Goal: Book appointment/travel/reservation

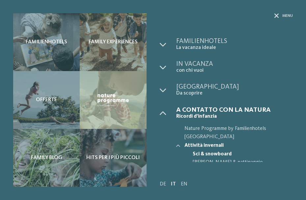
scroll to position [45, 0]
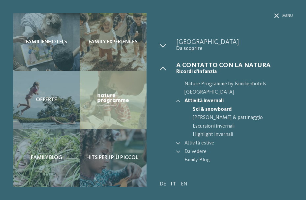
click at [198, 97] on span "Attività invernali" at bounding box center [239, 101] width 109 height 9
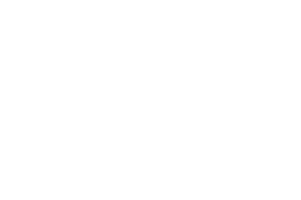
click at [29, 72] on div "Arrivo" at bounding box center [30, 68] width 43 height 12
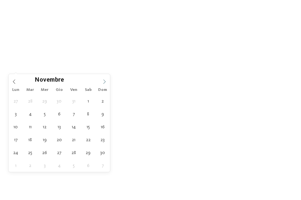
click at [103, 80] on icon at bounding box center [104, 81] width 5 height 5
type div "28.12.2025"
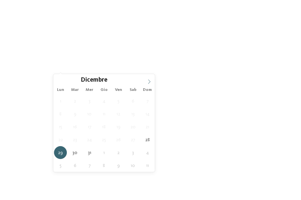
type input "****"
click at [152, 80] on span at bounding box center [149, 79] width 11 height 11
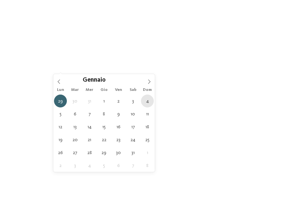
type div "04.01.2026"
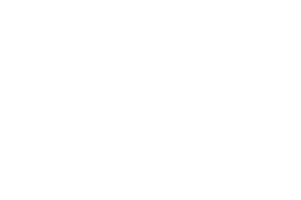
click at [121, 64] on div "Regione" at bounding box center [119, 68] width 43 height 12
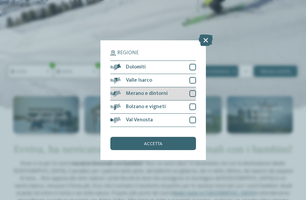
click at [196, 91] on div at bounding box center [193, 93] width 7 height 7
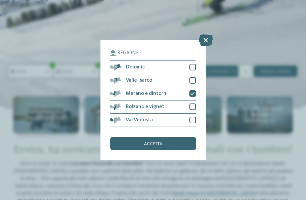
click at [133, 143] on div "accetta" at bounding box center [153, 143] width 86 height 13
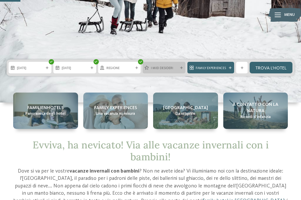
click at [179, 68] on div "I miei desideri" at bounding box center [164, 67] width 30 height 5
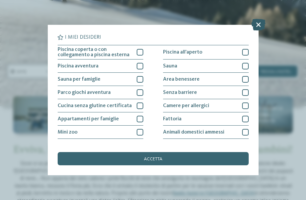
click at [260, 25] on icon at bounding box center [259, 25] width 14 height 12
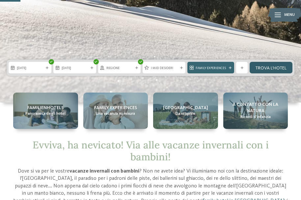
click at [266, 67] on link "trova l’hotel" at bounding box center [271, 68] width 43 height 12
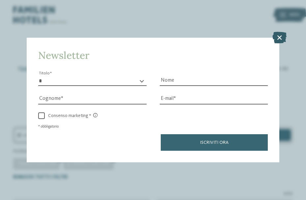
click at [282, 34] on icon at bounding box center [280, 38] width 14 height 12
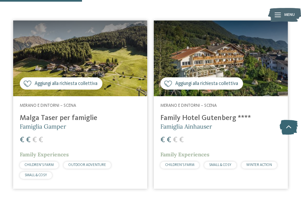
scroll to position [158, 0]
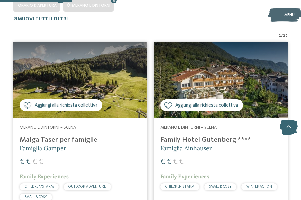
click at [218, 105] on span "Aggiungi alla richiesta collettiva" at bounding box center [206, 105] width 63 height 7
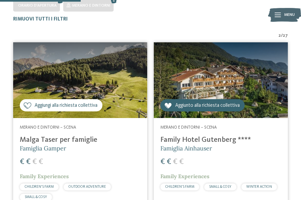
scroll to position [241, 0]
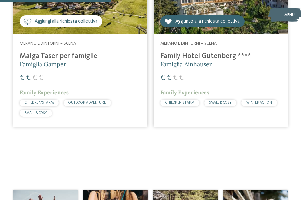
click at [198, 57] on h4 "Family Hotel Gutenberg ****" at bounding box center [221, 55] width 121 height 9
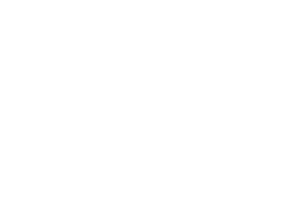
scroll to position [184, 0]
drag, startPoint x: 22, startPoint y: 67, endPoint x: 42, endPoint y: 66, distance: 19.5
click at [42, 66] on span "12/04/2025 – 08/11/2025" at bounding box center [37, 65] width 34 height 7
click at [93, 67] on span "25/12/2025 – 06/01/2026" at bounding box center [86, 65] width 34 height 7
click at [103, 65] on span "25/12/2025 – 06/01/2026" at bounding box center [86, 65] width 34 height 7
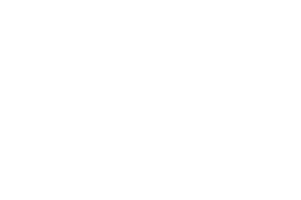
scroll to position [372, 0]
drag, startPoint x: 103, startPoint y: 69, endPoint x: 112, endPoint y: 69, distance: 9.2
click at [112, 69] on li "Incluso nel prezzo è prevista una corsa andata e ritorno con la funivia Taser" at bounding box center [152, 69] width 255 height 6
drag, startPoint x: 28, startPoint y: 84, endPoint x: 99, endPoint y: 101, distance: 73.1
click at [99, 101] on ul "Rispettoso dell’ambiente, con certificazione europea Ecolabel dal 2008 Area ped…" at bounding box center [150, 80] width 259 height 53
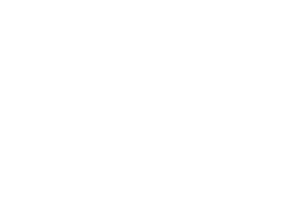
scroll to position [503, 0]
click at [35, 104] on span "www.taseralm.com" at bounding box center [42, 105] width 38 height 5
drag, startPoint x: 70, startPoint y: 47, endPoint x: 117, endPoint y: 50, distance: 46.9
click at [117, 52] on li "Direttamente sui sentieri escursionistici" at bounding box center [152, 55] width 255 height 6
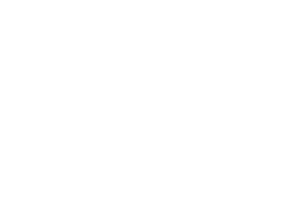
scroll to position [1313, 0]
click at [223, 107] on span at bounding box center [217, 105] width 11 height 11
type input "**********"
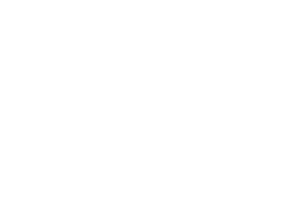
type input "****"
type input "**********"
drag, startPoint x: 276, startPoint y: 88, endPoint x: 253, endPoint y: 87, distance: 22.8
click at [130, 70] on span at bounding box center [126, 75] width 10 height 10
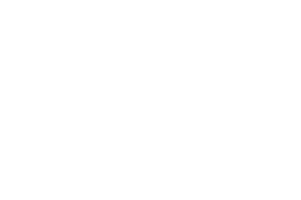
type input "*"
click at [126, 98] on div "* * * * * * * * * * * ** ** ** ** ** ** ** ** Età bambino" at bounding box center [117, 102] width 56 height 17
click at [126, 94] on select "* * * * * * * * * * * ** ** ** ** ** ** ** **" at bounding box center [117, 99] width 56 height 11
select select "*"
click at [89, 94] on select "* * * * * * * * * * * ** ** ** ** ** ** ** **" at bounding box center [117, 99] width 56 height 11
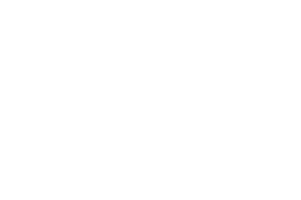
scroll to position [1313, 0]
click at [148, 42] on div "richiedi" at bounding box center [133, 48] width 33 height 12
